Goal: Navigation & Orientation: Find specific page/section

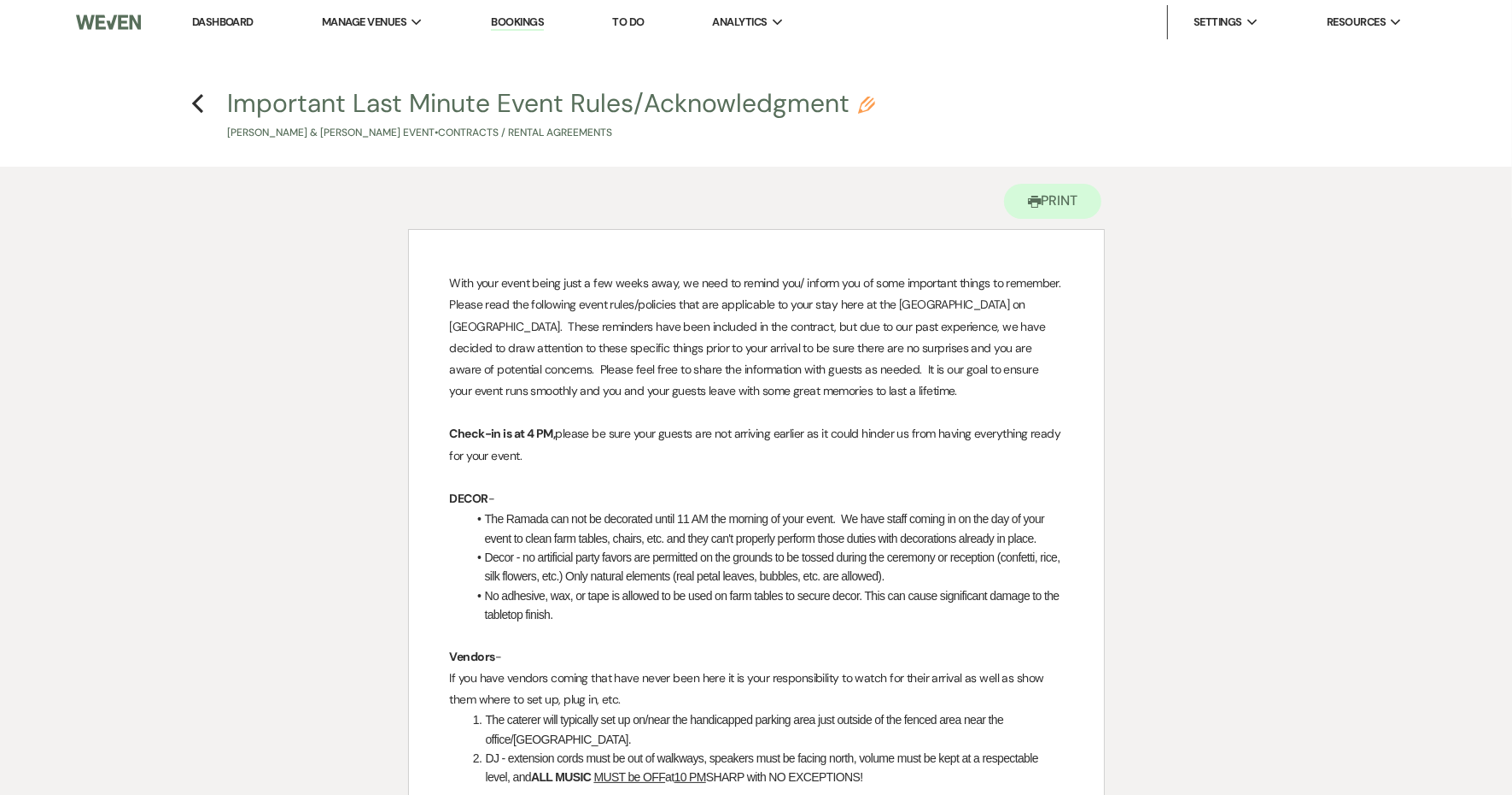
click at [1026, 214] on button "Printer Print" at bounding box center [1053, 201] width 99 height 35
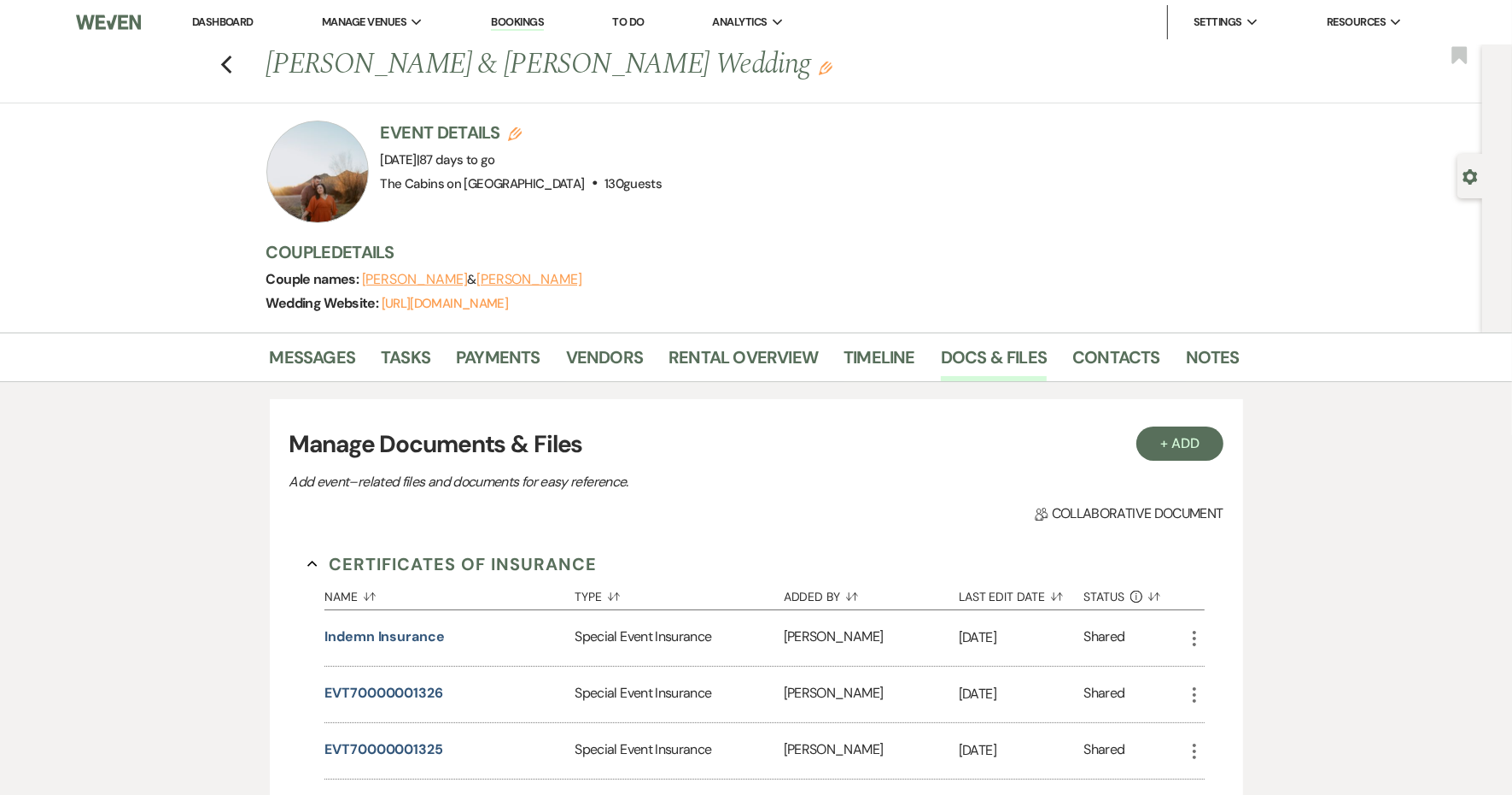
click at [250, 21] on link "Dashboard" at bounding box center [223, 22] width 61 height 15
